Goal: Task Accomplishment & Management: Manage account settings

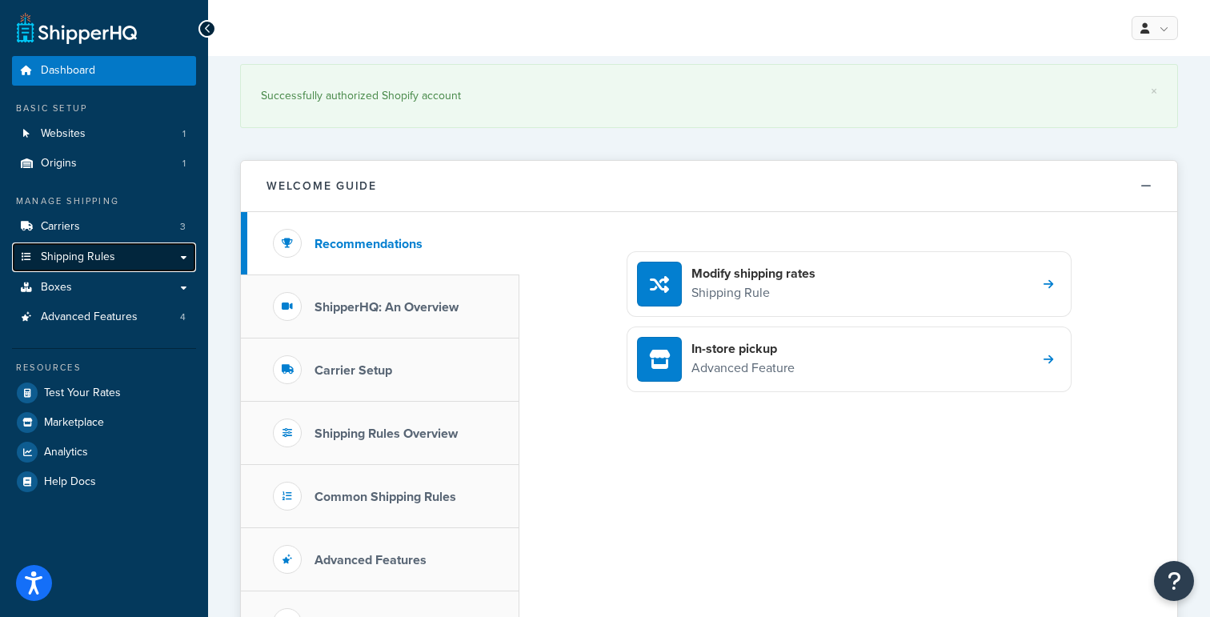
click at [131, 258] on link "Shipping Rules" at bounding box center [104, 257] width 184 height 30
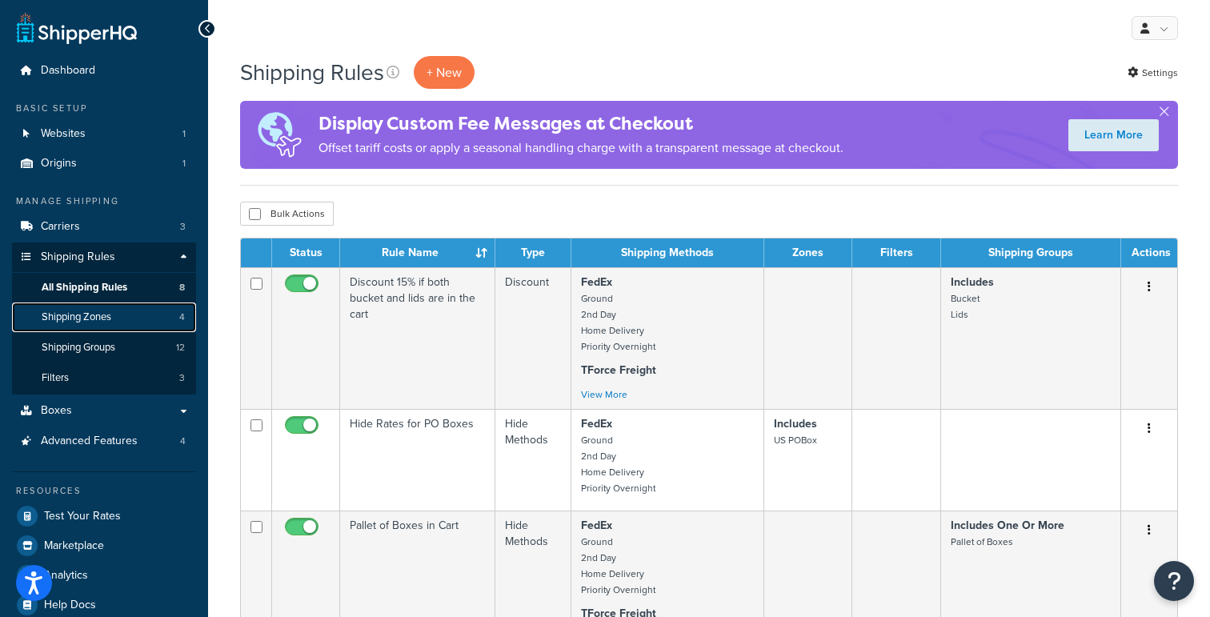
click at [126, 318] on link "Shipping Zones 4" at bounding box center [104, 317] width 184 height 30
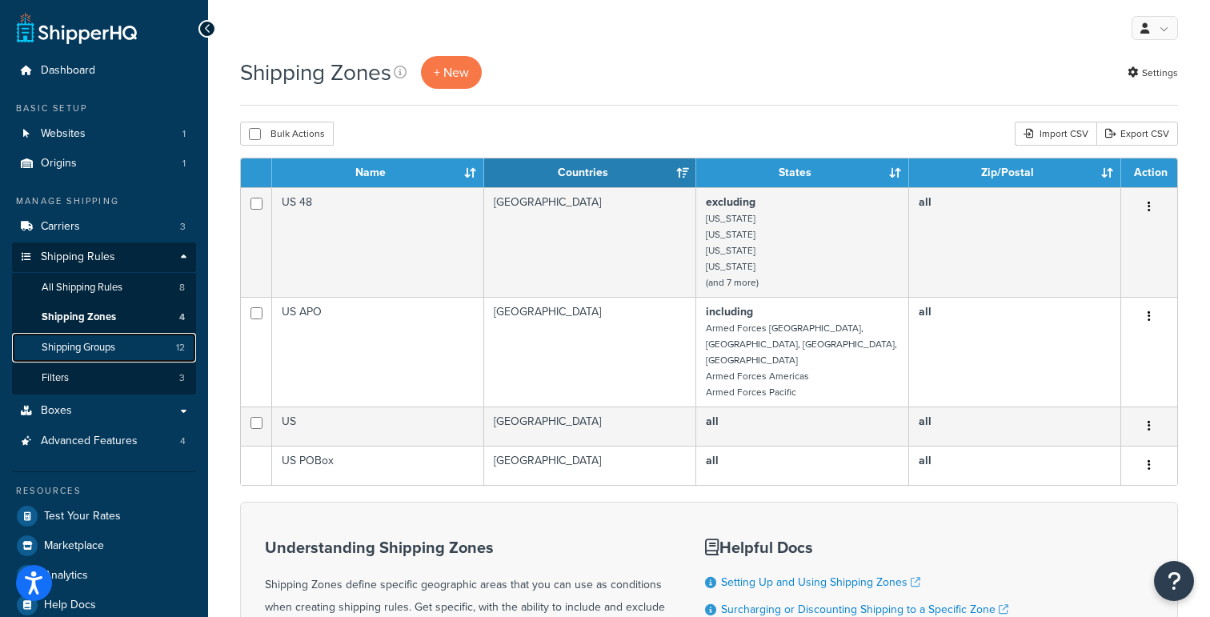
drag, startPoint x: 0, startPoint y: 0, endPoint x: 117, endPoint y: 344, distance: 363.3
click at [115, 344] on span "Shipping Groups" at bounding box center [79, 348] width 74 height 14
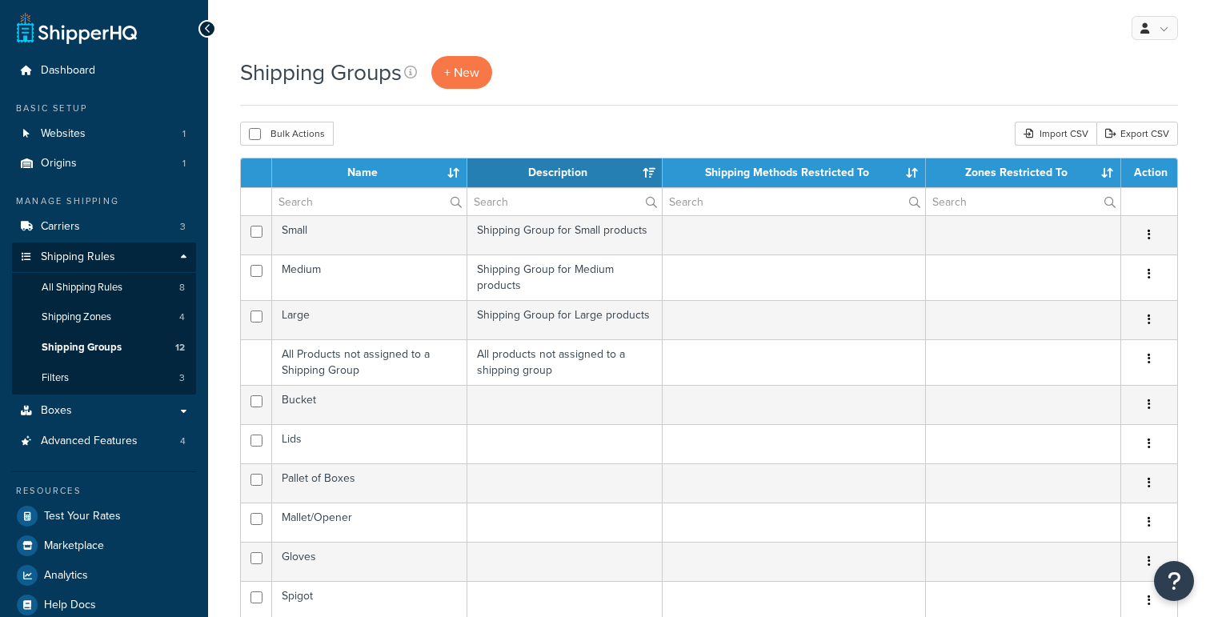
select select "15"
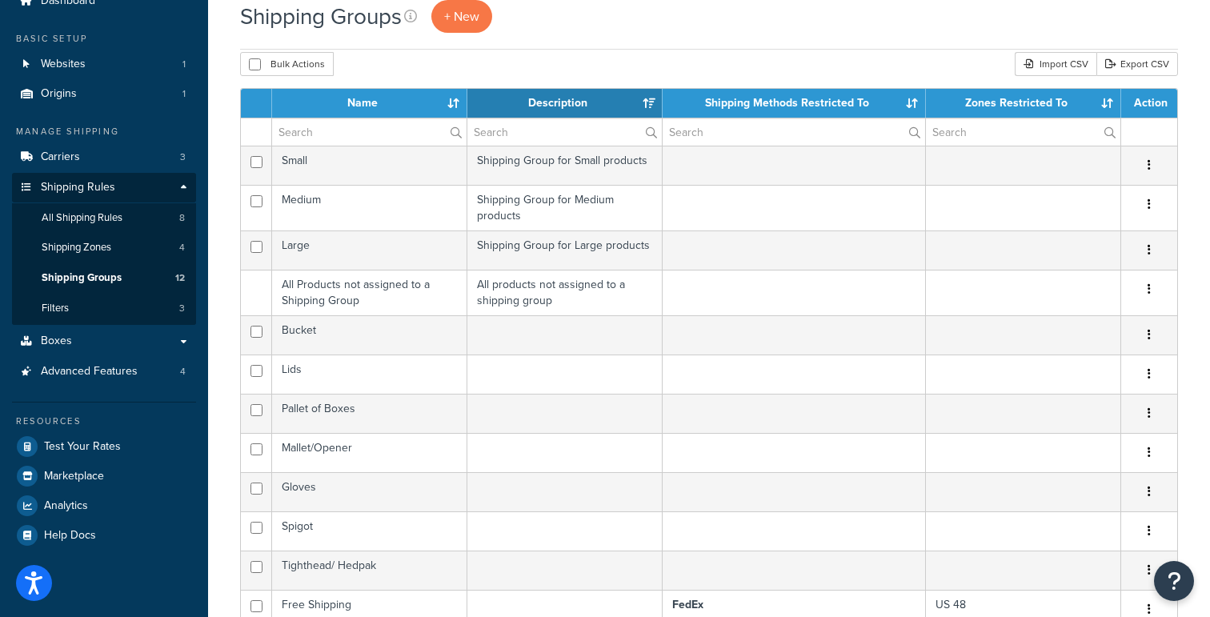
scroll to position [40, 0]
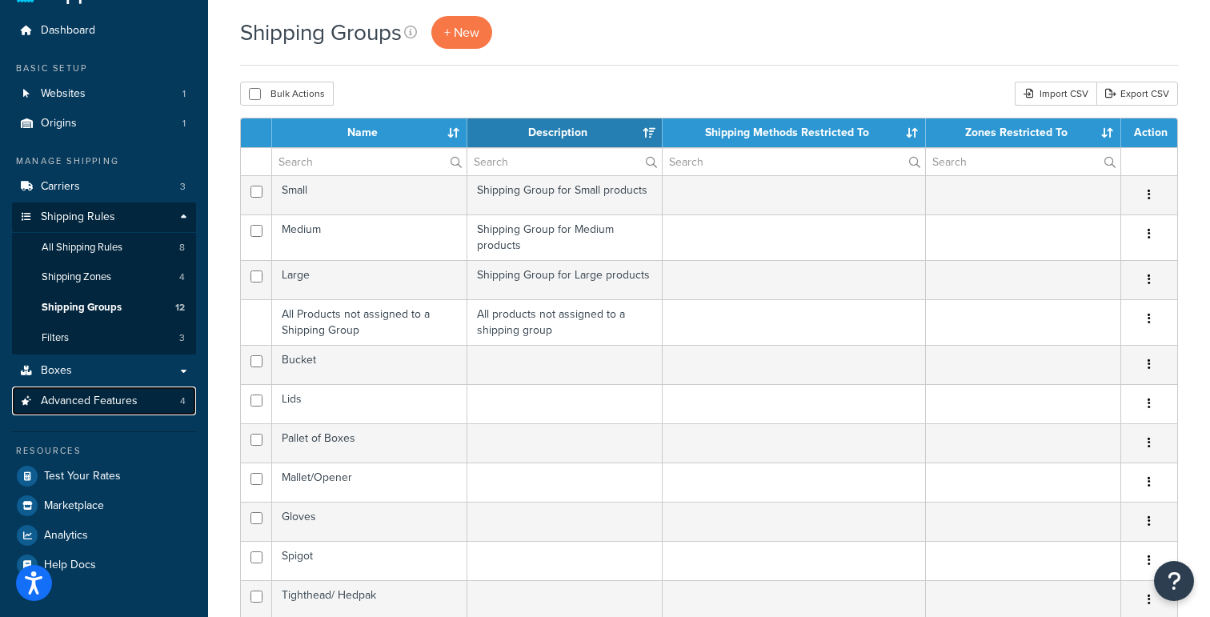
click at [103, 408] on span "Advanced Features" at bounding box center [89, 401] width 97 height 14
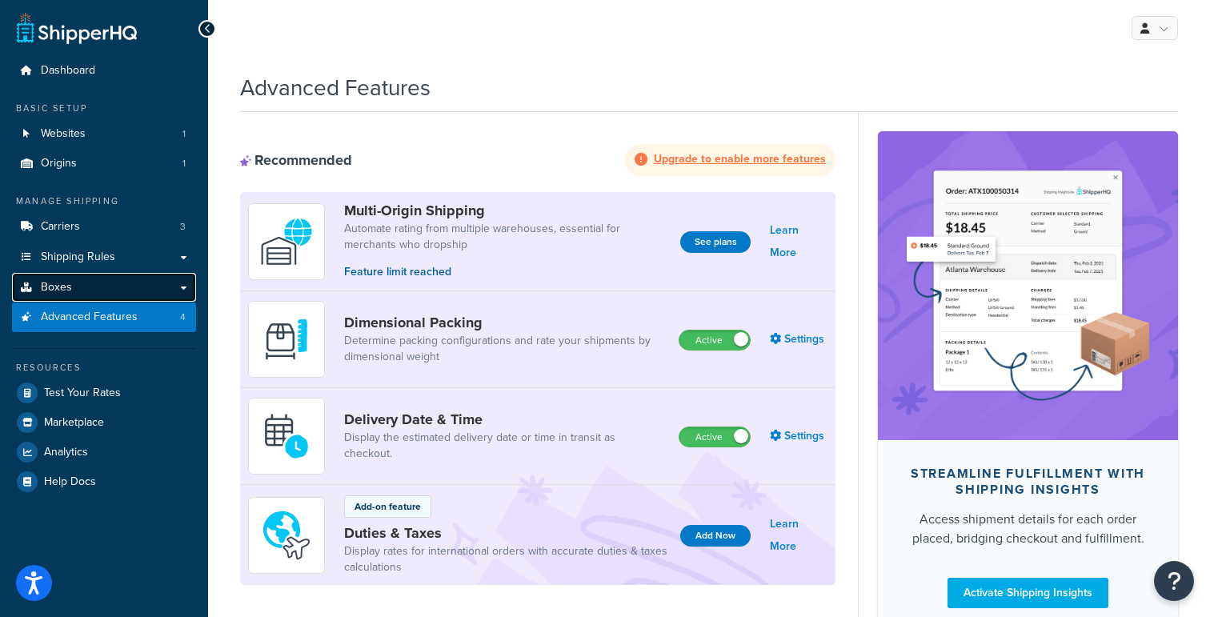
click at [135, 293] on link "Boxes" at bounding box center [104, 288] width 184 height 30
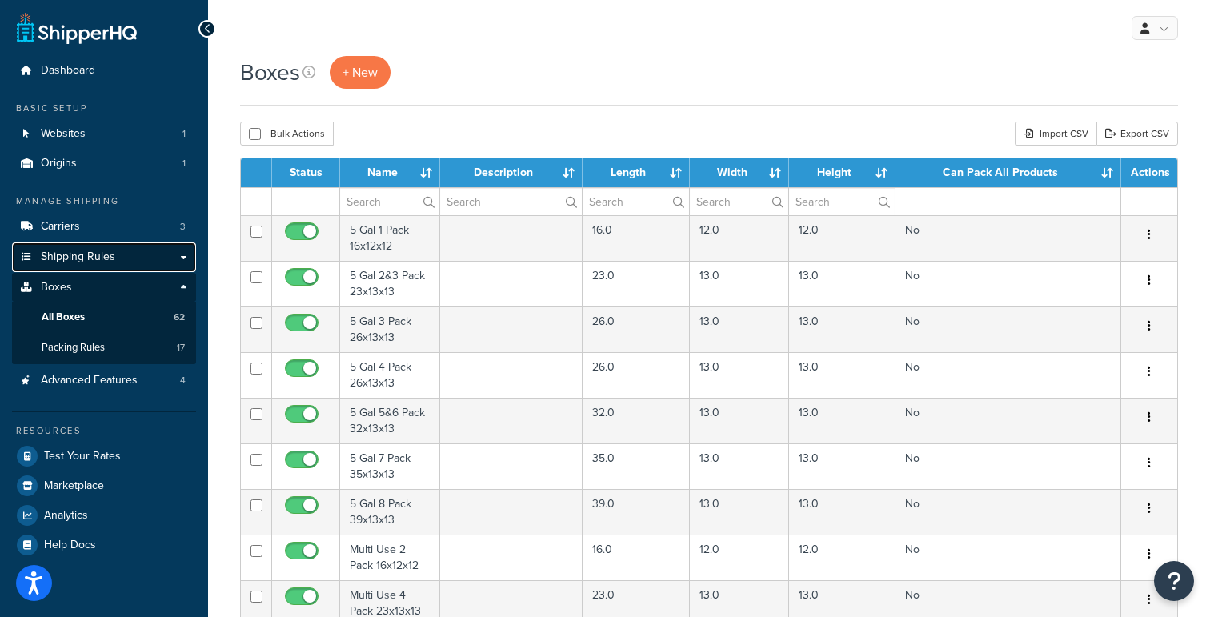
click at [100, 258] on span "Shipping Rules" at bounding box center [78, 257] width 74 height 14
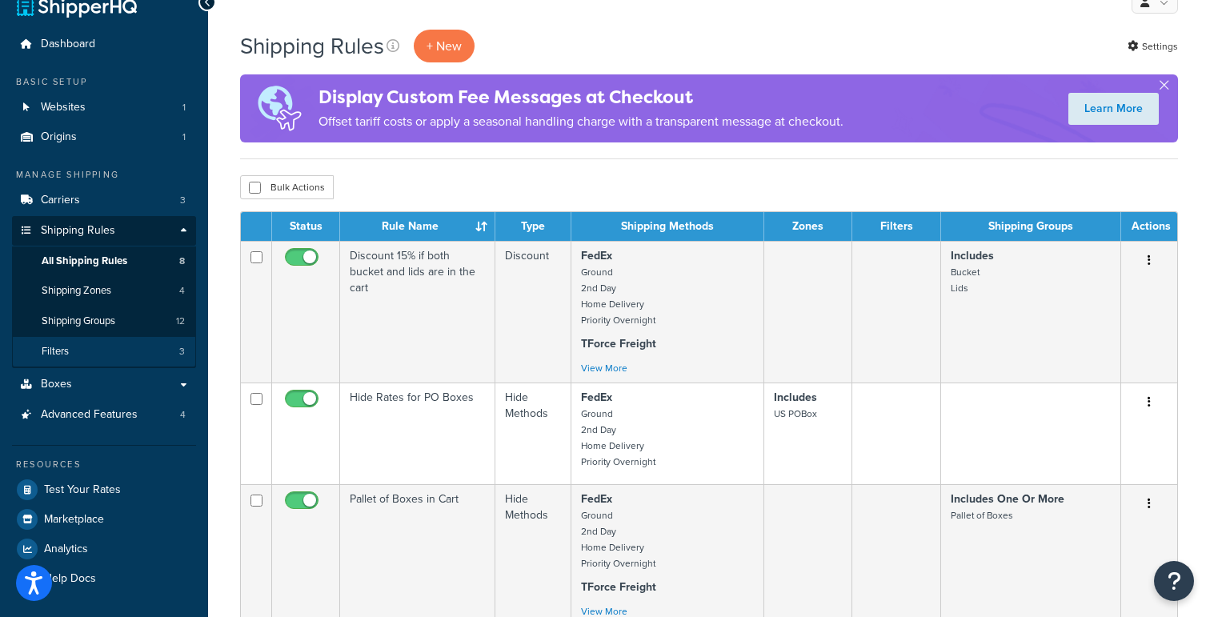
scroll to position [25, 0]
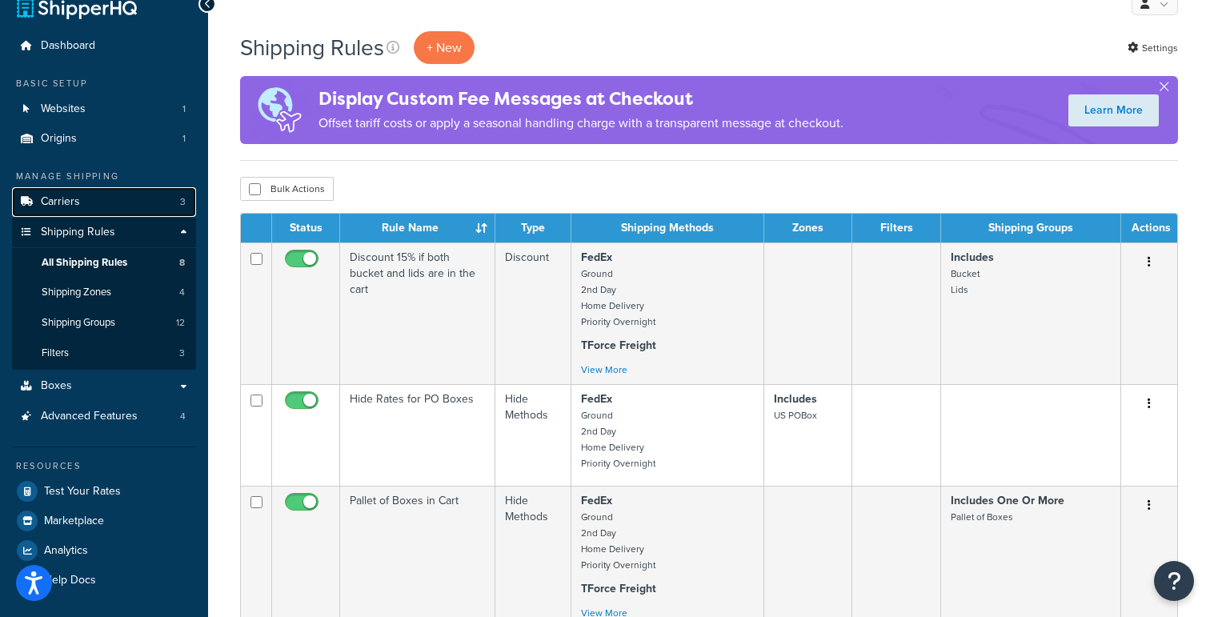
click at [68, 199] on span "Carriers" at bounding box center [60, 202] width 39 height 14
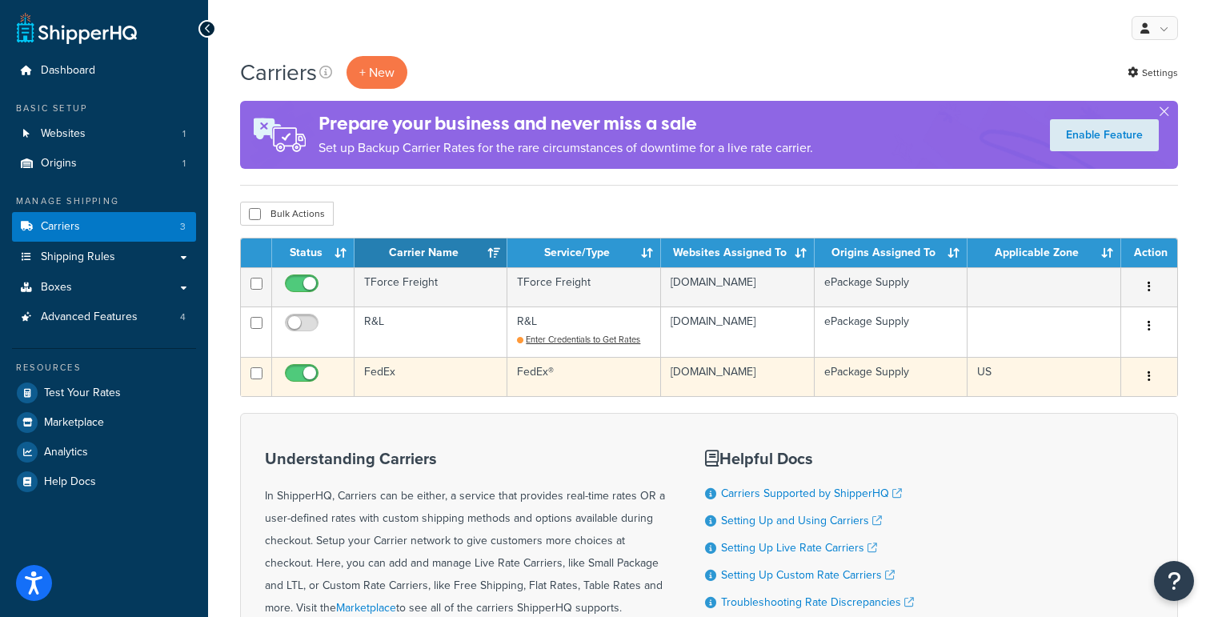
click at [565, 377] on td "FedEx®" at bounding box center [583, 376] width 153 height 39
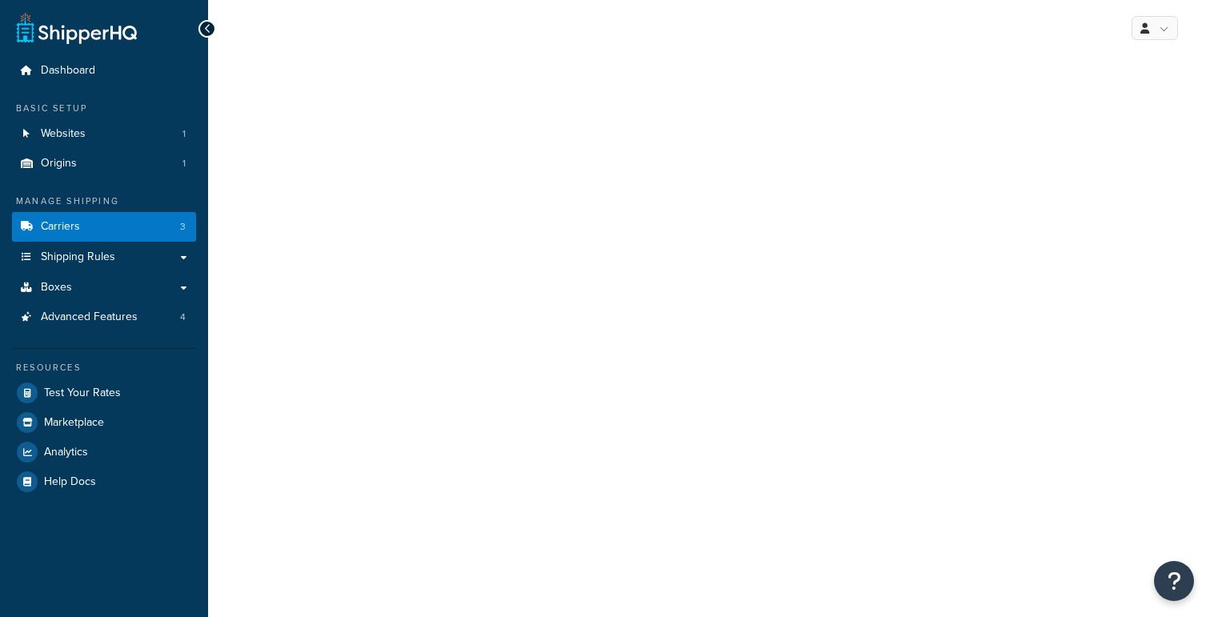
select select "fedEx"
select select "REGULAR_PICKUP"
select select "YOUR_PACKAGING"
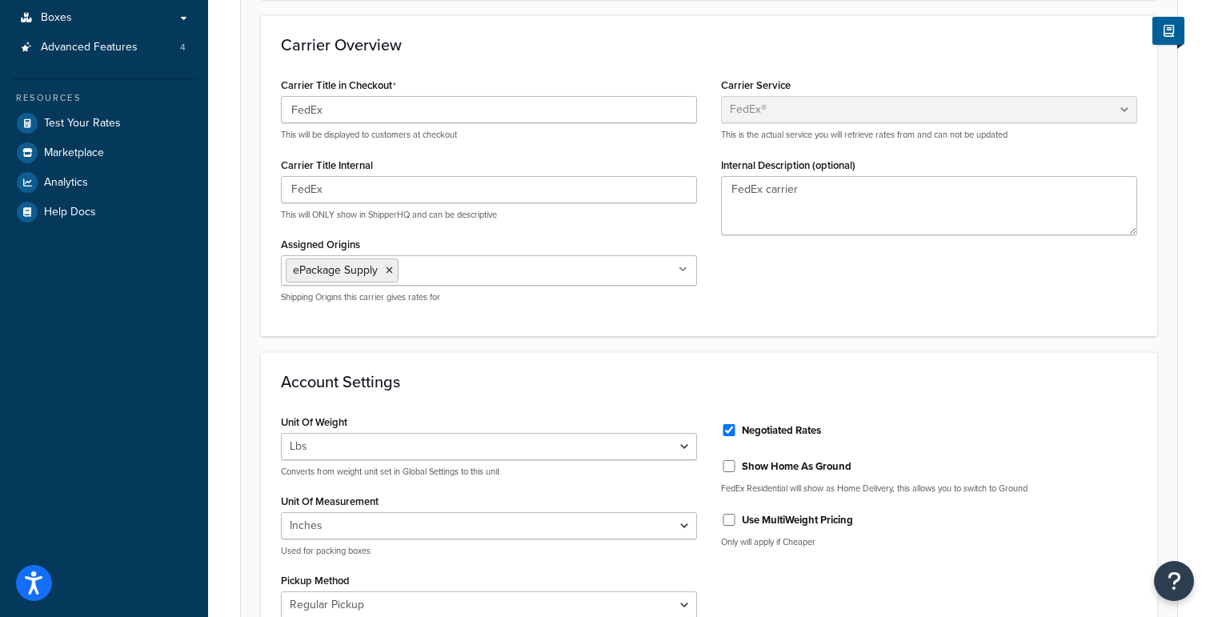
scroll to position [264, 0]
